Goal: Obtain resource: Download file/media

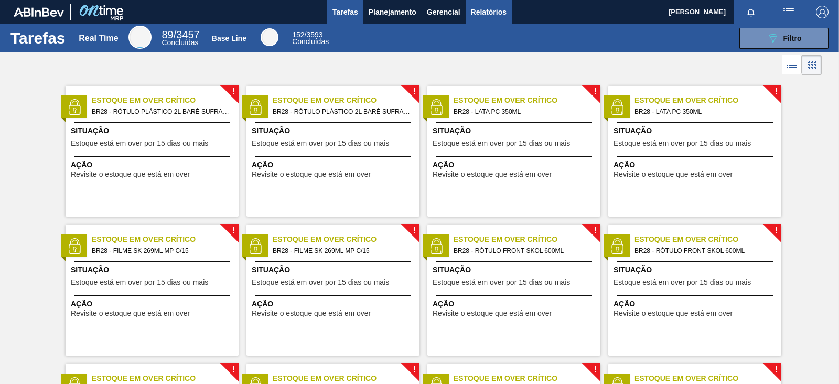
click at [481, 11] on span "Relatórios" at bounding box center [489, 12] width 36 height 13
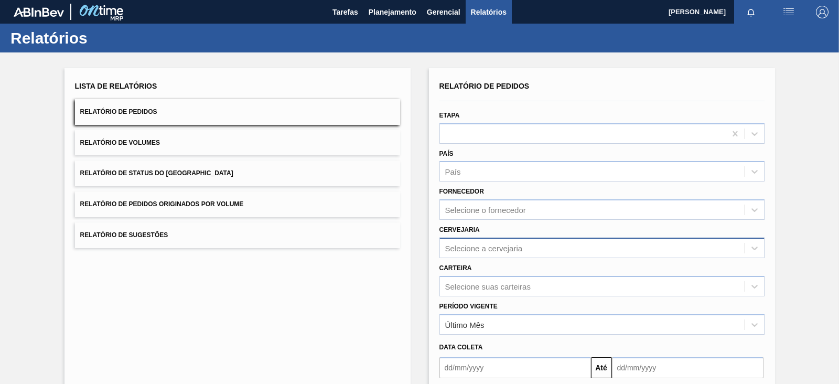
click at [482, 249] on div "Selecione a cervejaria" at bounding box center [484, 247] width 78 height 9
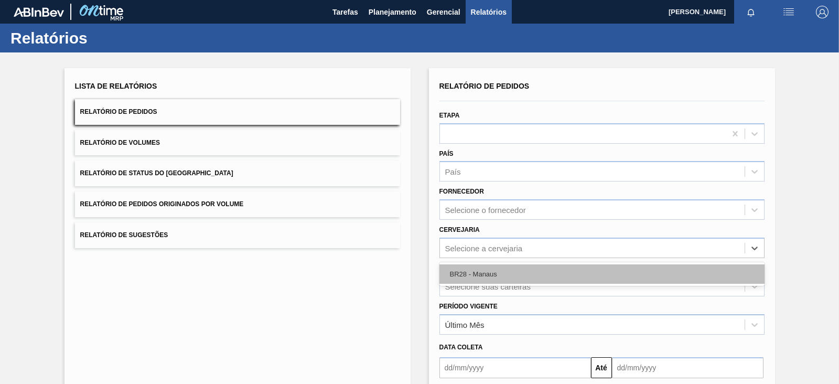
click at [472, 273] on div "BR28 - Manaus" at bounding box center [601, 273] width 325 height 19
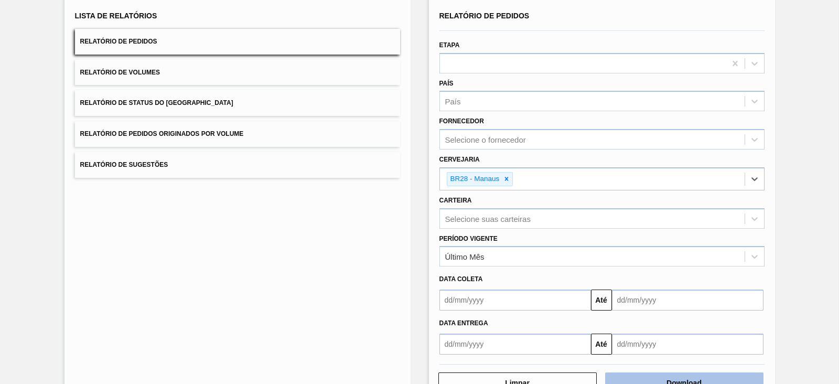
scroll to position [102, 0]
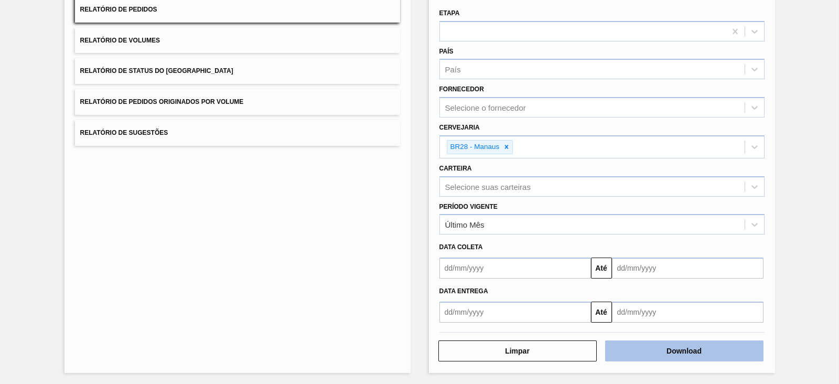
click at [652, 345] on button "Download" at bounding box center [684, 350] width 158 height 21
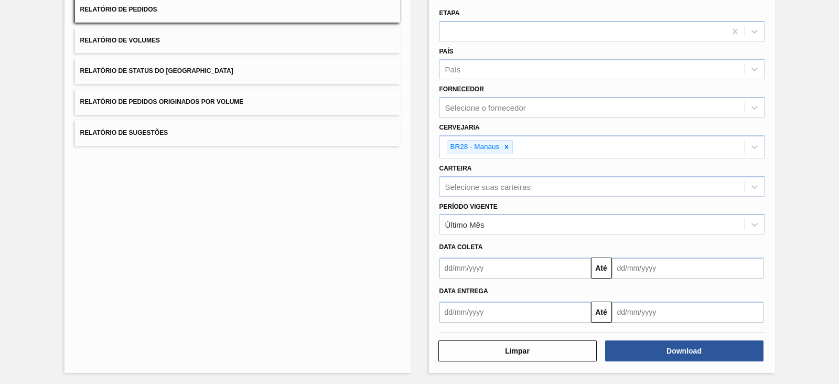
scroll to position [0, 0]
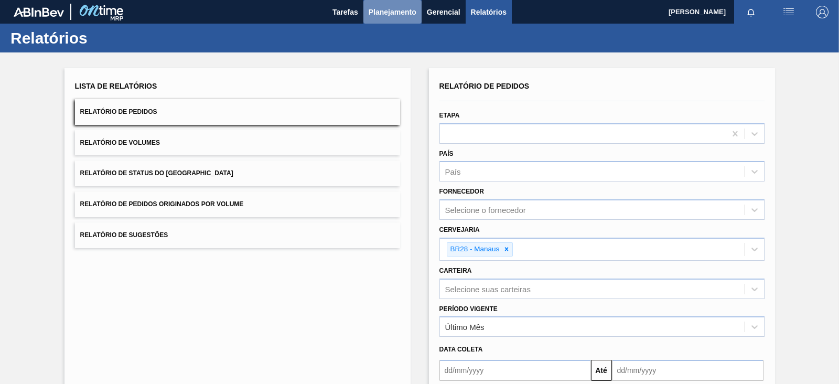
click at [409, 13] on span "Planejamento" at bounding box center [393, 12] width 48 height 13
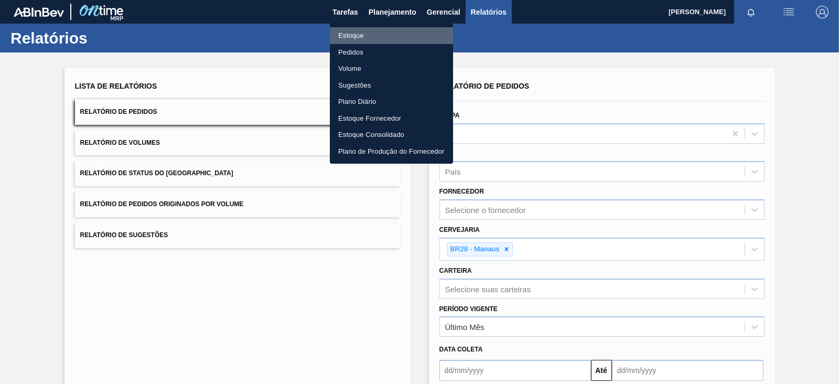
click at [367, 36] on li "Estoque" at bounding box center [391, 35] width 123 height 17
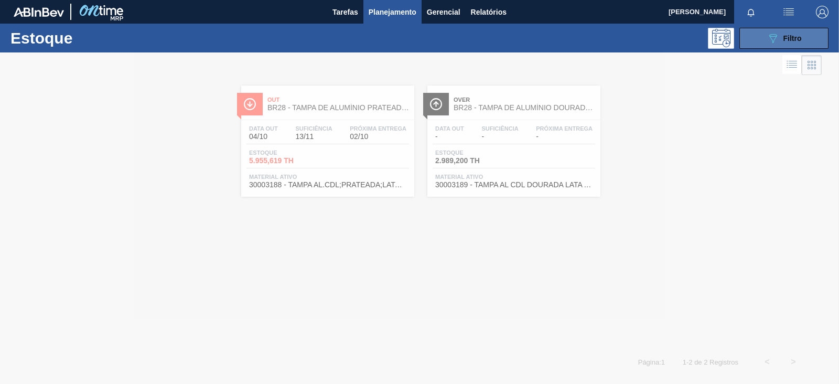
click at [784, 43] on div "089F7B8B-B2A5-4AFE-B5C0-19BA573D28AC Filtro" at bounding box center [784, 38] width 35 height 13
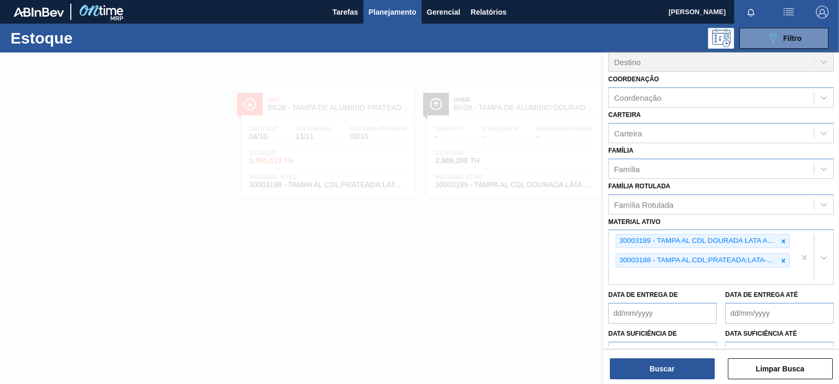
scroll to position [93, 0]
click at [784, 239] on icon at bounding box center [784, 241] width 4 height 4
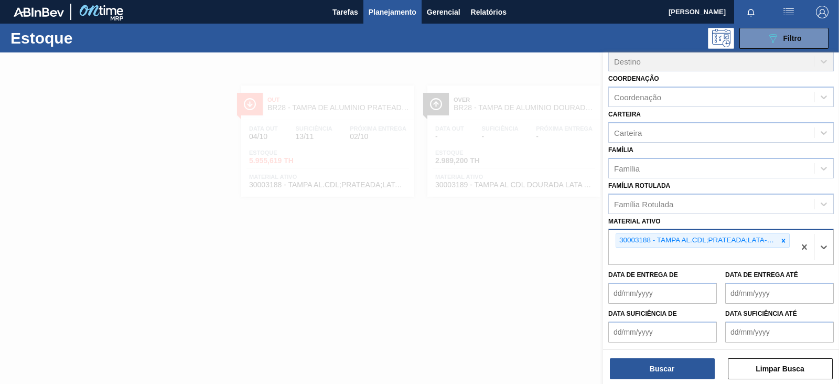
click at [784, 239] on icon at bounding box center [784, 241] width 4 height 4
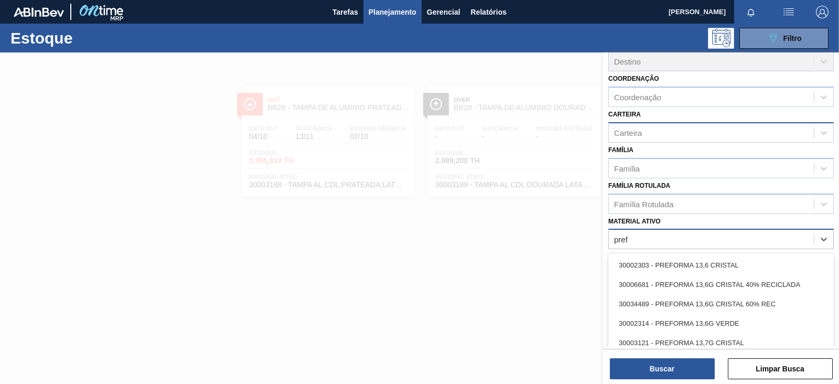
type ativo "pref"
click at [656, 126] on div "Carteira" at bounding box center [711, 132] width 205 height 15
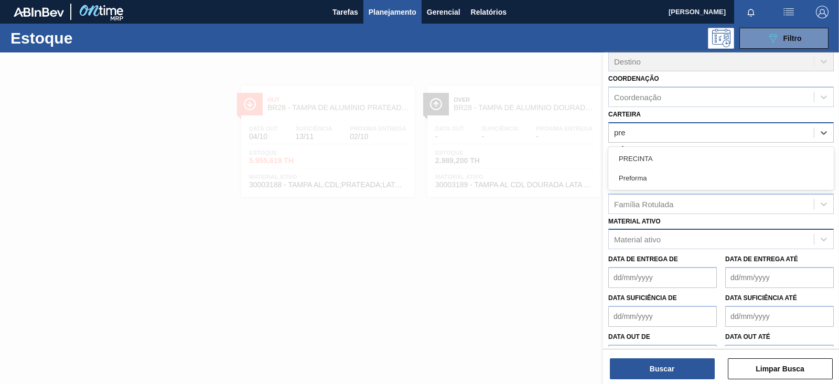
type input "pref"
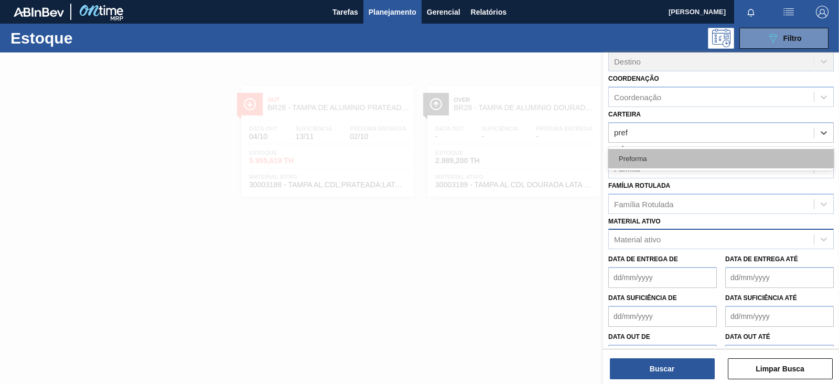
click at [656, 156] on div "Preforma" at bounding box center [721, 158] width 226 height 19
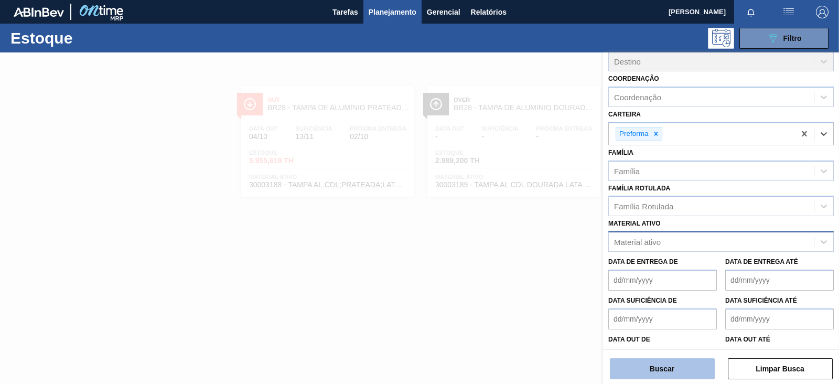
click at [638, 368] on button "Buscar" at bounding box center [662, 368] width 105 height 21
